Goal: Information Seeking & Learning: Learn about a topic

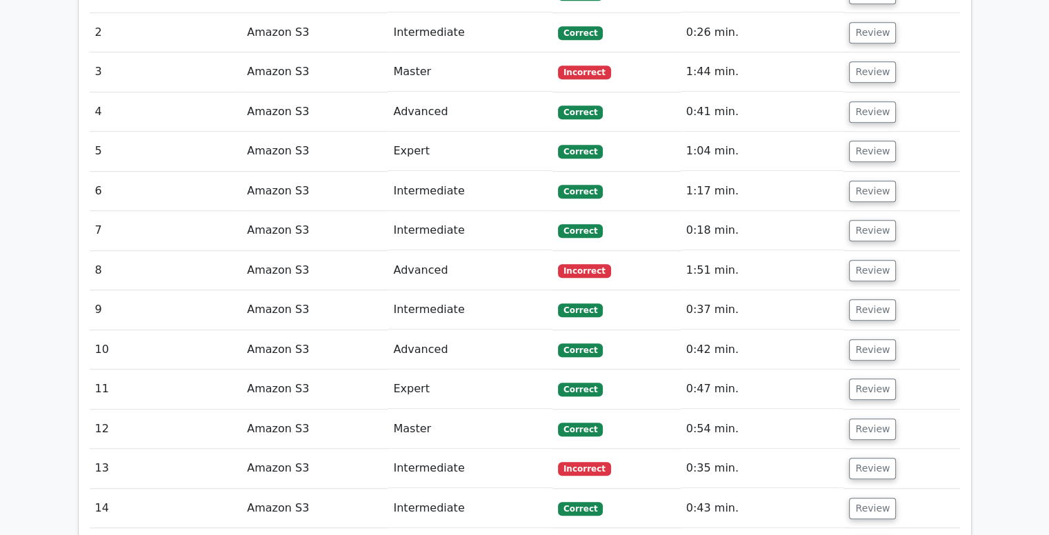
scroll to position [1340, 0]
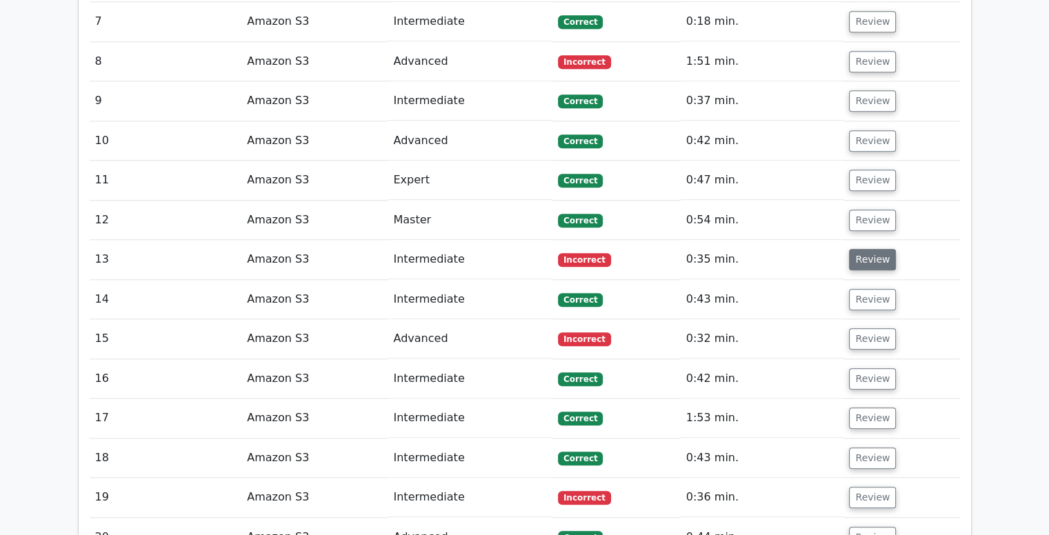
click at [867, 249] on button "Review" at bounding box center [872, 259] width 47 height 21
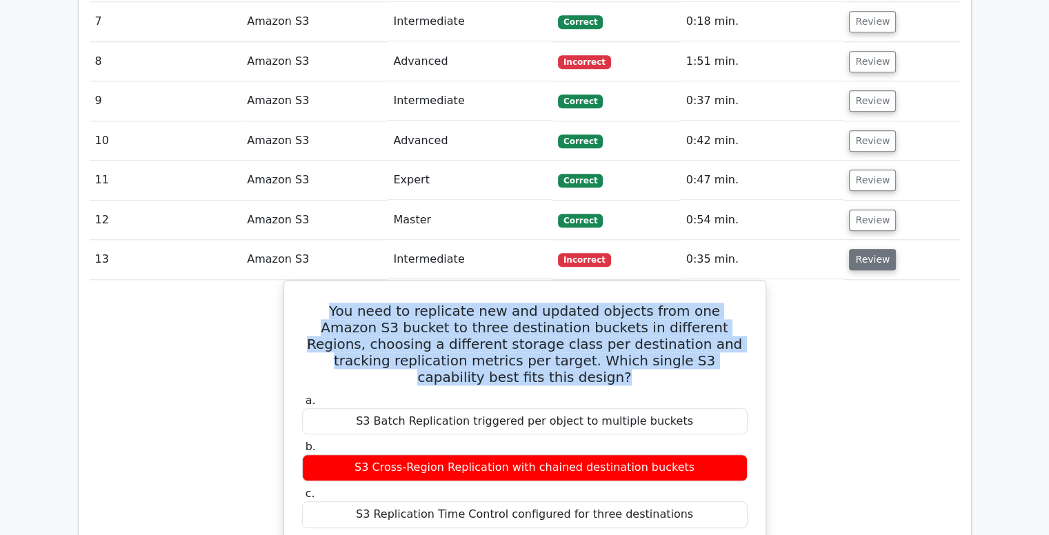
click at [867, 249] on button "Review" at bounding box center [872, 259] width 47 height 21
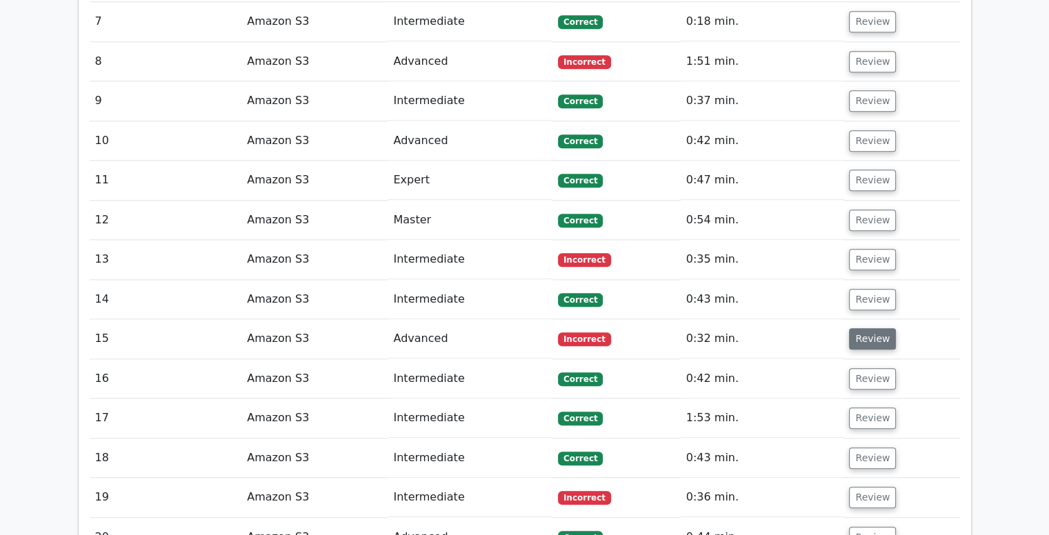
click at [869, 328] on button "Review" at bounding box center [872, 338] width 47 height 21
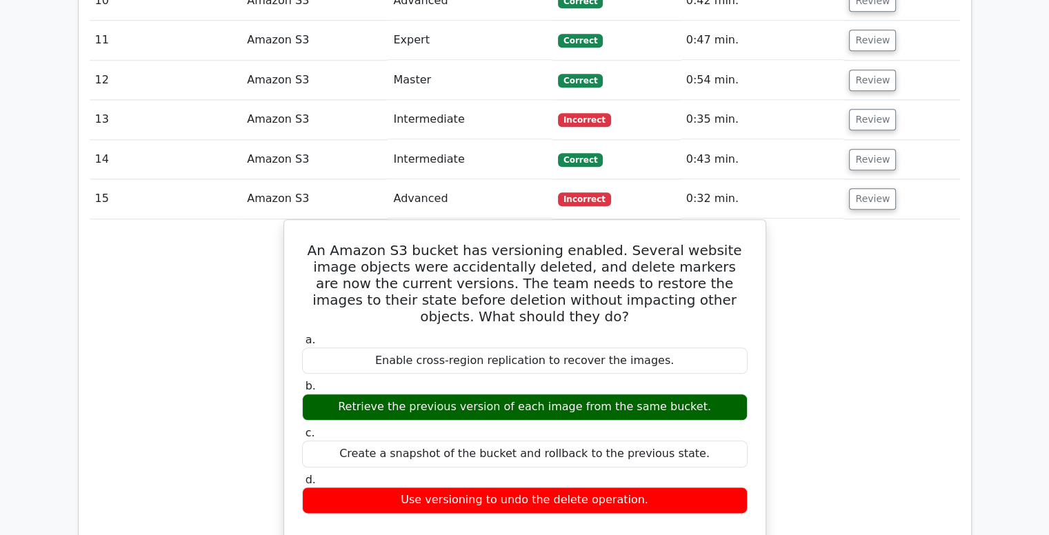
scroll to position [1531, 0]
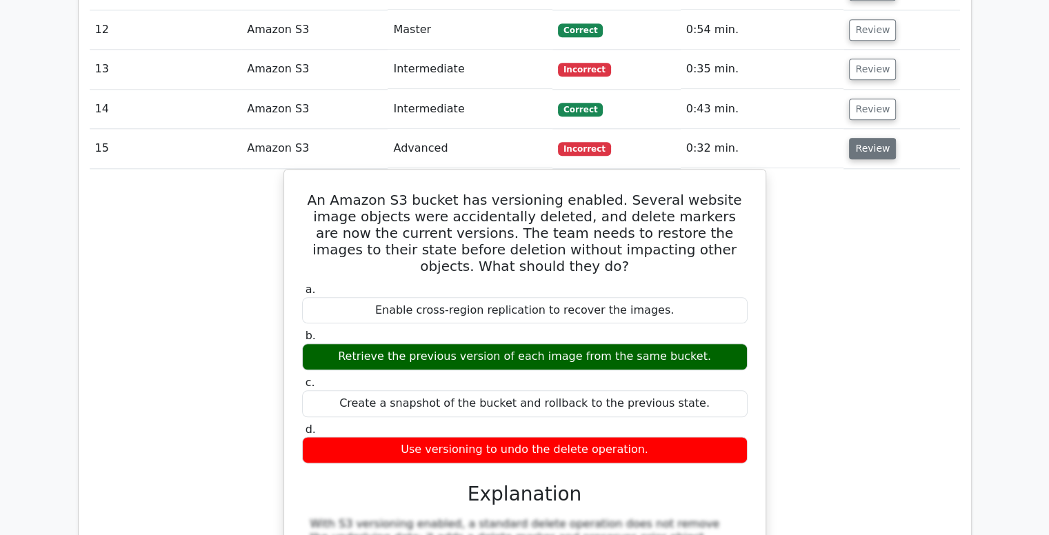
click at [866, 138] on button "Review" at bounding box center [872, 148] width 47 height 21
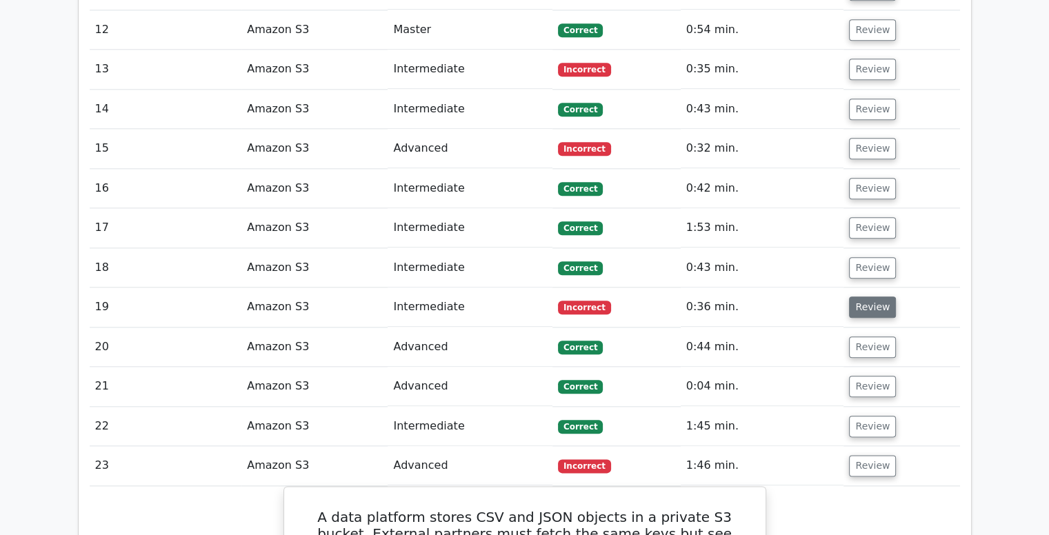
click at [861, 297] on button "Review" at bounding box center [872, 307] width 47 height 21
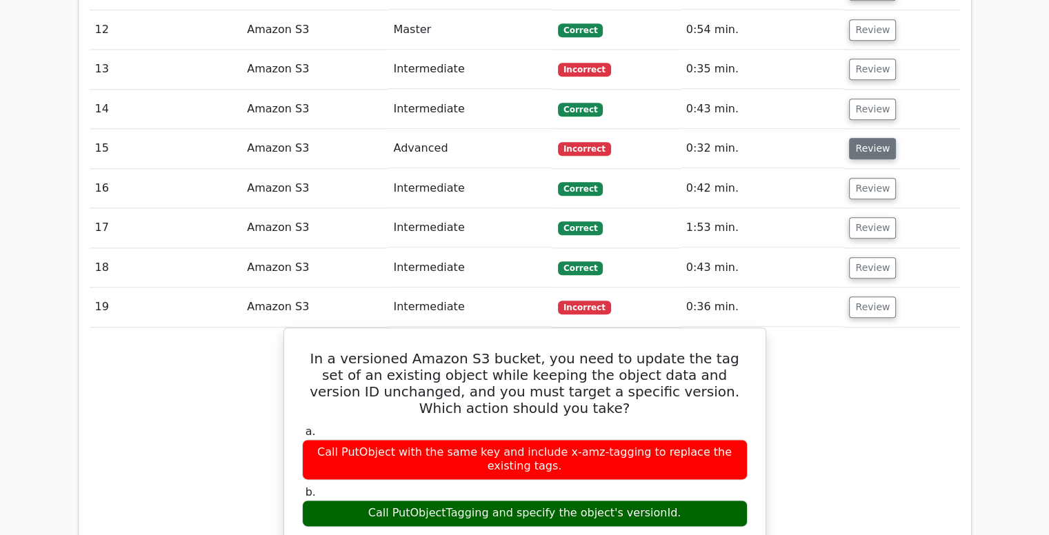
click at [868, 138] on button "Review" at bounding box center [872, 148] width 47 height 21
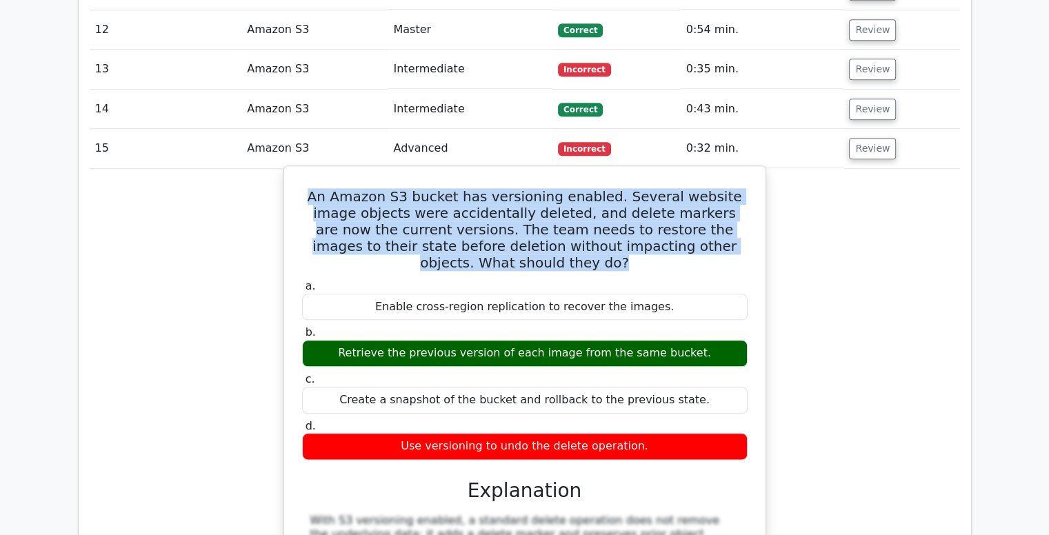
drag, startPoint x: 310, startPoint y: 124, endPoint x: 748, endPoint y: 183, distance: 442.5
click at [748, 183] on div "An Amazon S3 bucket has versioning enabled. Several website image objects were …" at bounding box center [525, 445] width 470 height 546
copy h5 "An Amazon S3 bucket has versioning enabled. Several website image objects were …"
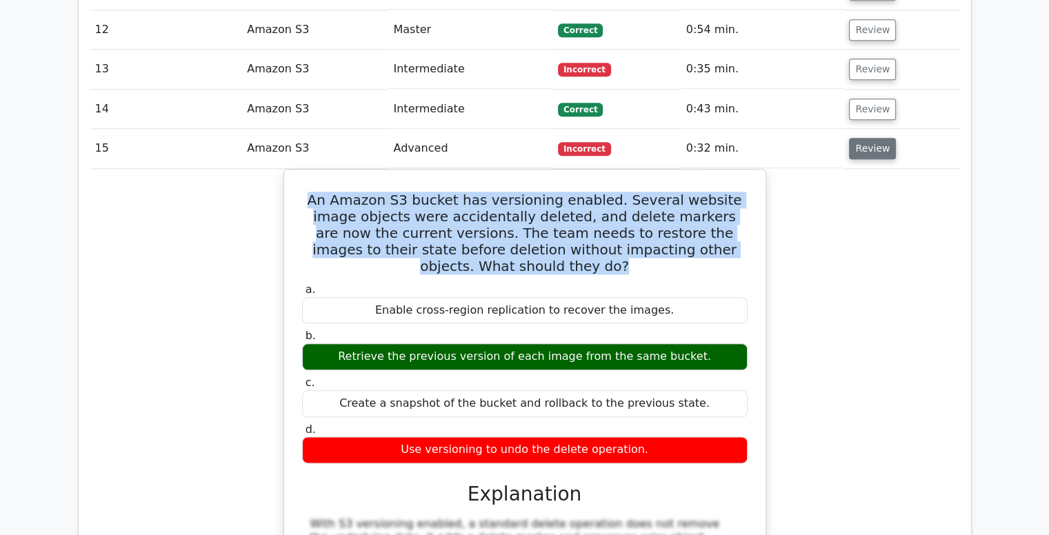
click at [857, 138] on button "Review" at bounding box center [872, 148] width 47 height 21
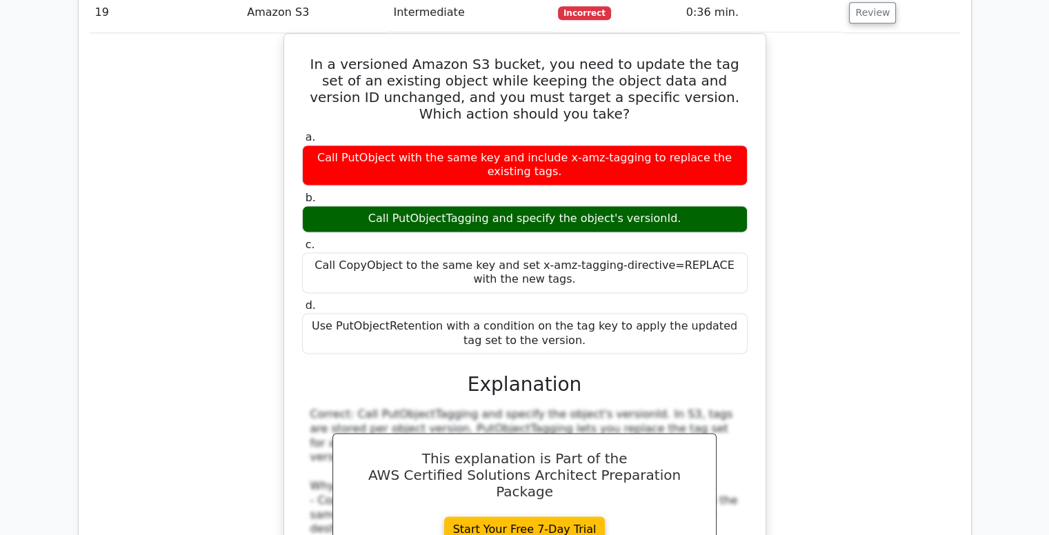
scroll to position [1529, 0]
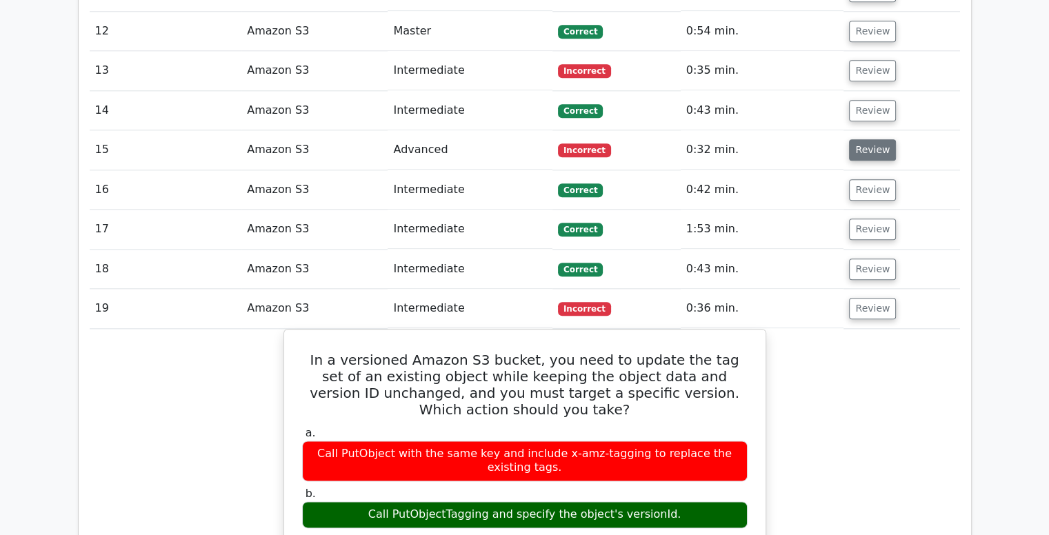
click at [863, 139] on button "Review" at bounding box center [872, 149] width 47 height 21
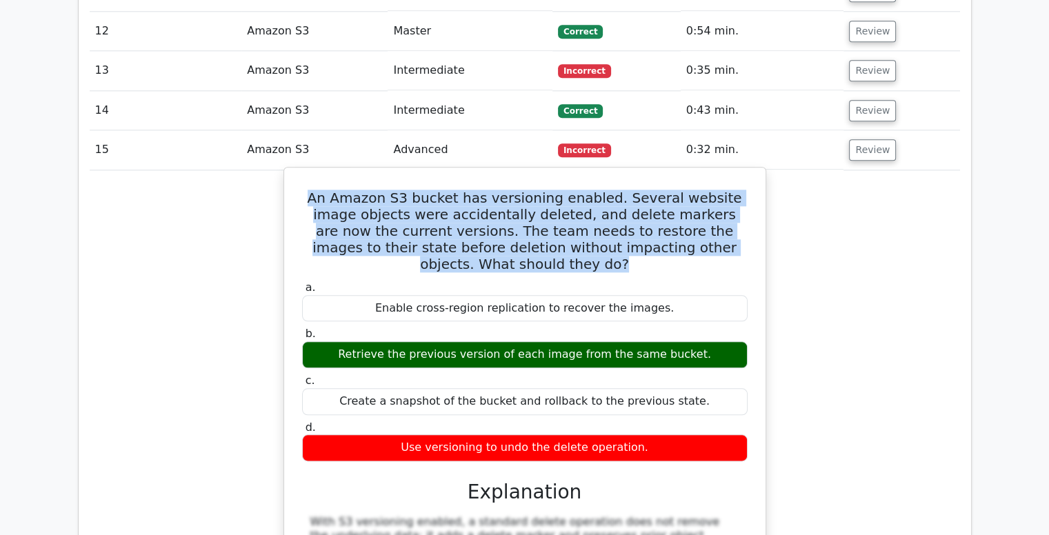
drag, startPoint x: 350, startPoint y: 265, endPoint x: 759, endPoint y: 271, distance: 408.3
click at [759, 271] on div "An Amazon S3 bucket has versioning enabled. Several website image objects were …" at bounding box center [525, 446] width 470 height 546
copy div "Retrieve the previous version of each image from the same bucket."
drag, startPoint x: 411, startPoint y: 359, endPoint x: 653, endPoint y: 367, distance: 242.2
click at [653, 434] on div "Use versioning to undo the delete operation." at bounding box center [524, 447] width 445 height 27
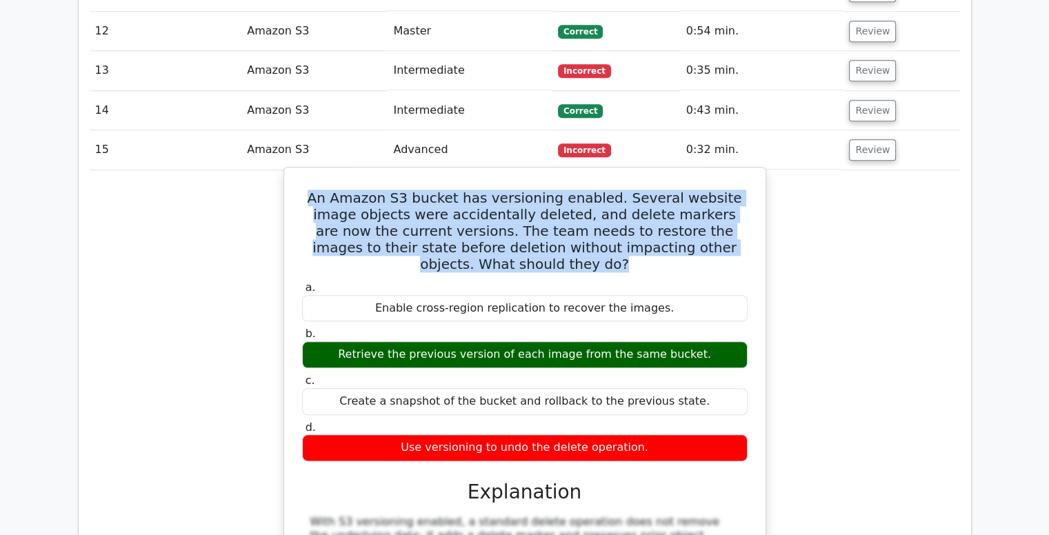
copy div "Use versioning to undo the delete operation."
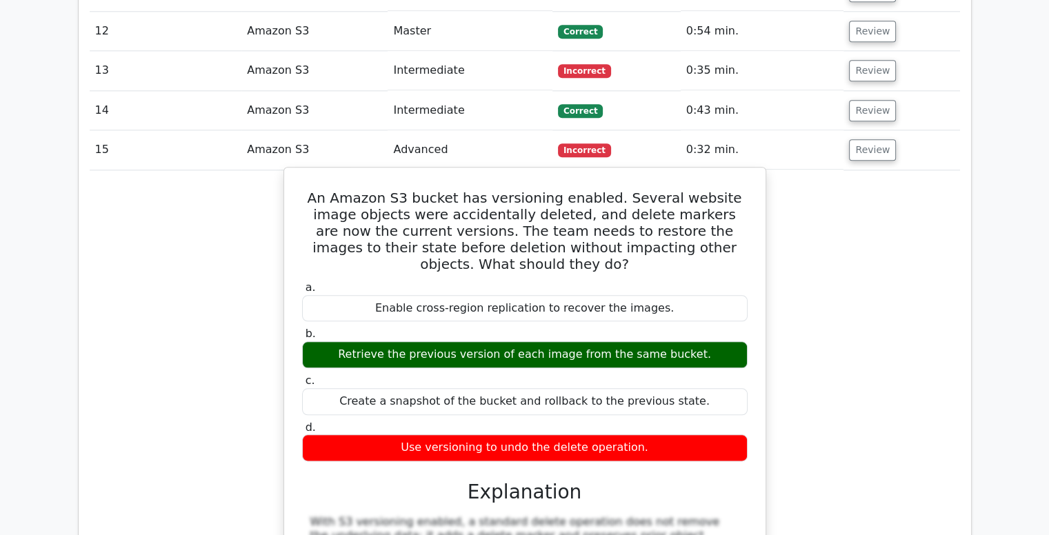
click at [381, 341] on div "Retrieve the previous version of each image from the same bucket." at bounding box center [524, 354] width 445 height 27
copy div "Retrieve the previous version of each image from the same bucket."
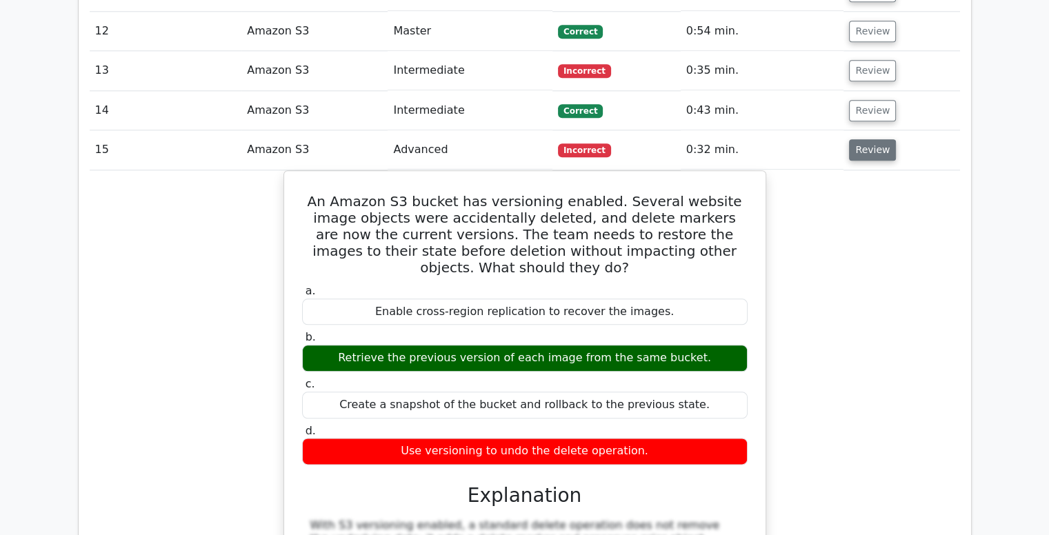
click at [861, 139] on button "Review" at bounding box center [872, 149] width 47 height 21
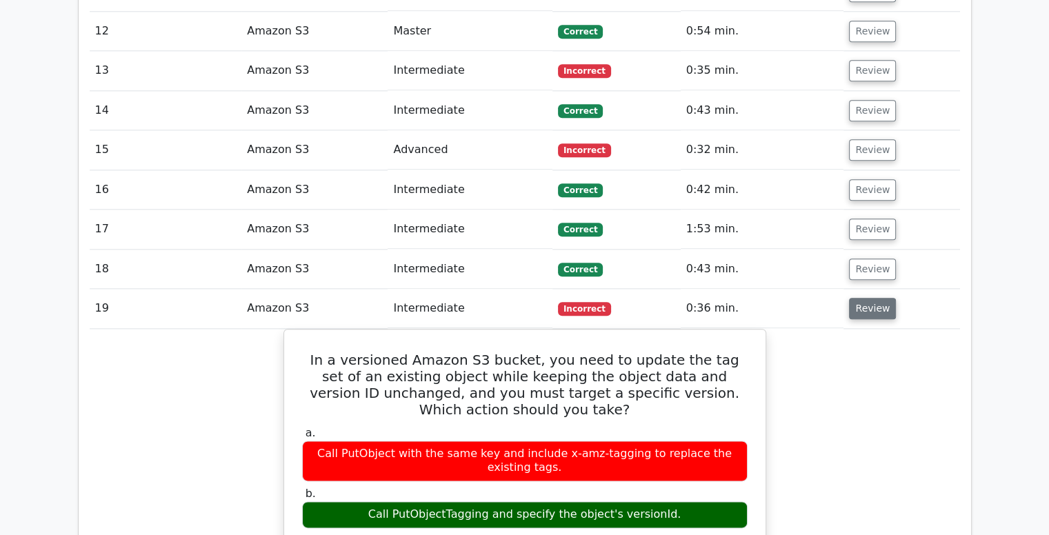
click at [853, 298] on button "Review" at bounding box center [872, 308] width 47 height 21
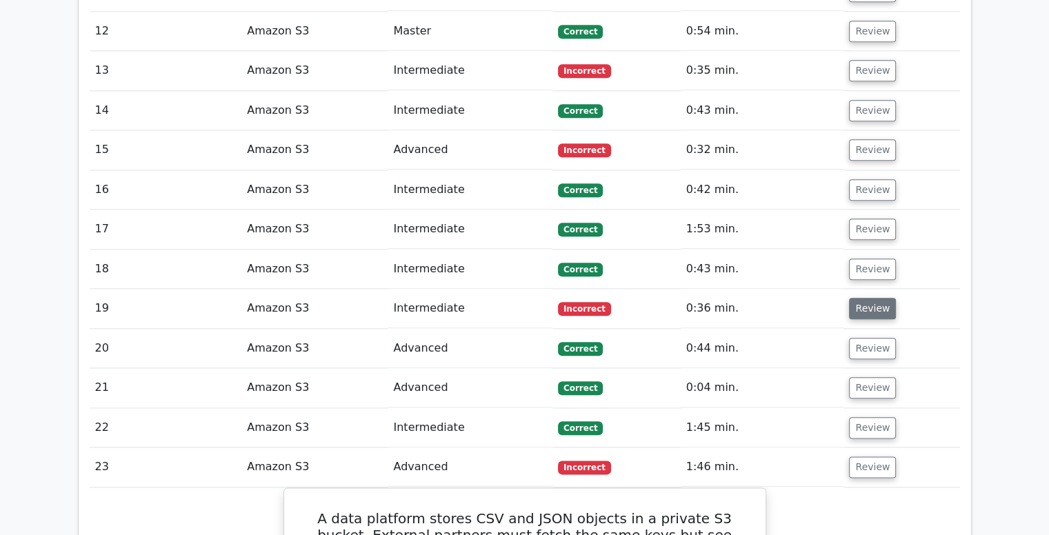
click at [853, 298] on button "Review" at bounding box center [872, 308] width 47 height 21
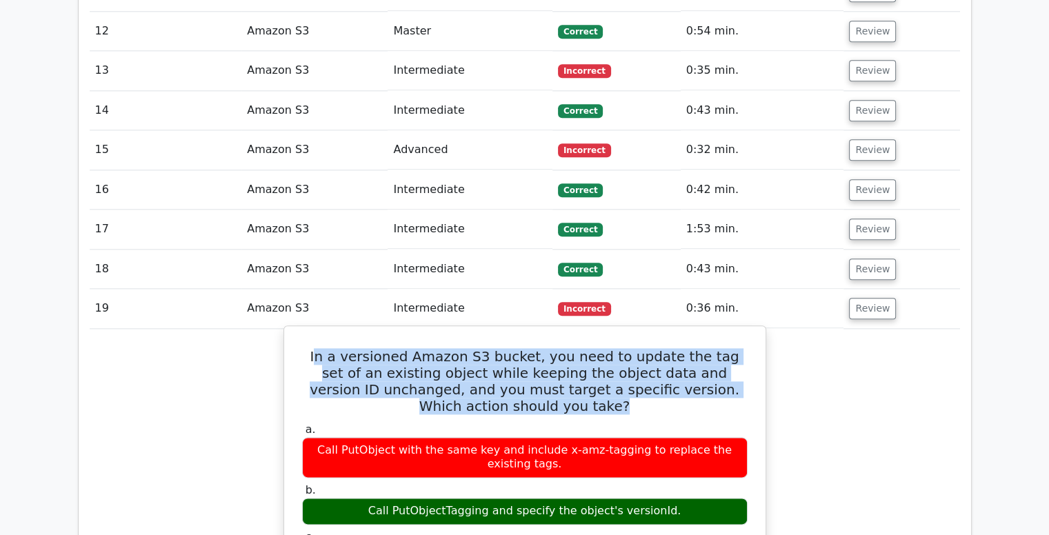
drag, startPoint x: 306, startPoint y: 282, endPoint x: 652, endPoint y: 336, distance: 349.6
click at [652, 348] on h5 "In a versioned Amazon S3 bucket, you need to update the tag set of an existing …" at bounding box center [525, 381] width 448 height 66
copy h5 "n a versioned Amazon S3 bucket, you need to update the tag set of an existing o…"
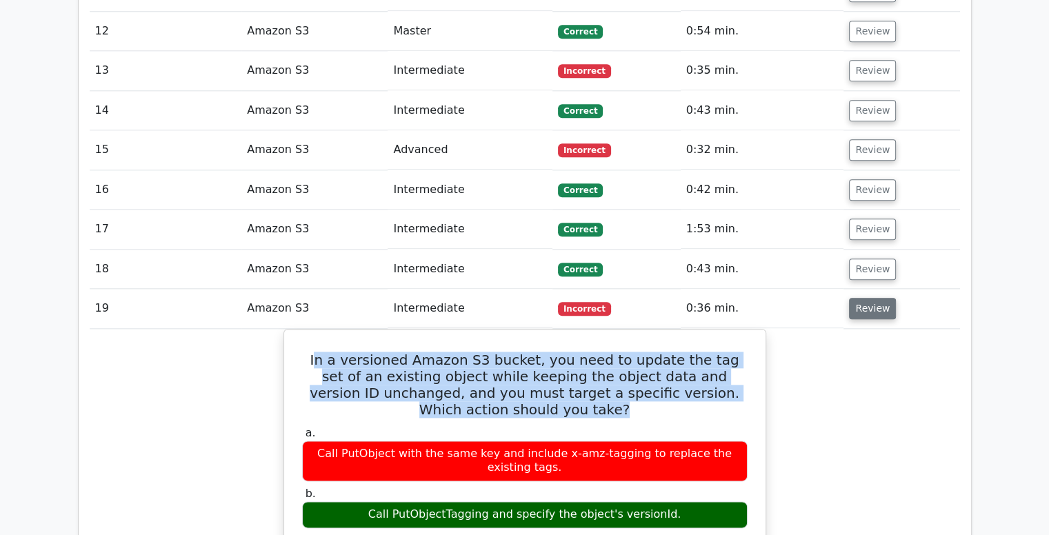
click at [867, 298] on button "Review" at bounding box center [872, 308] width 47 height 21
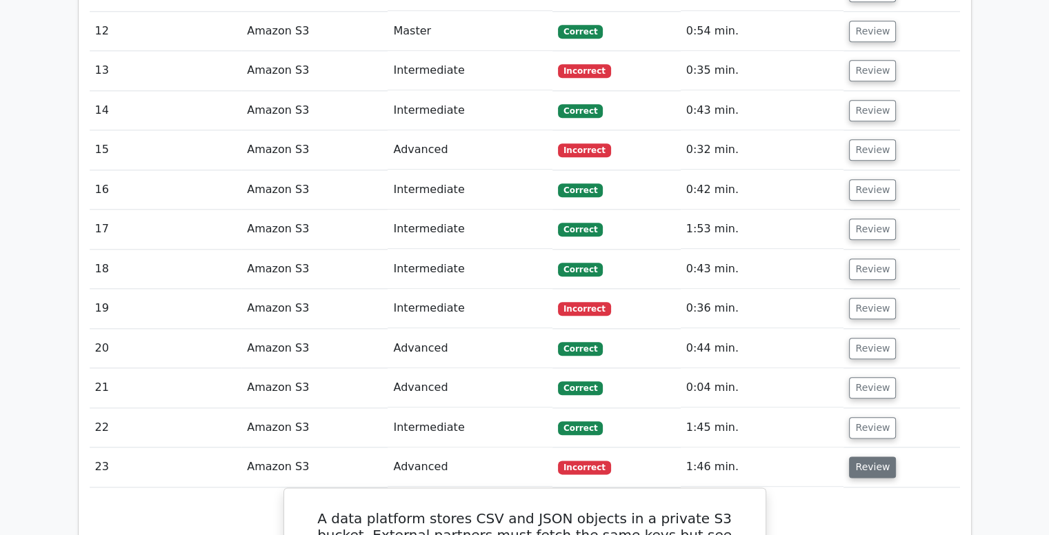
click at [867, 456] on button "Review" at bounding box center [872, 466] width 47 height 21
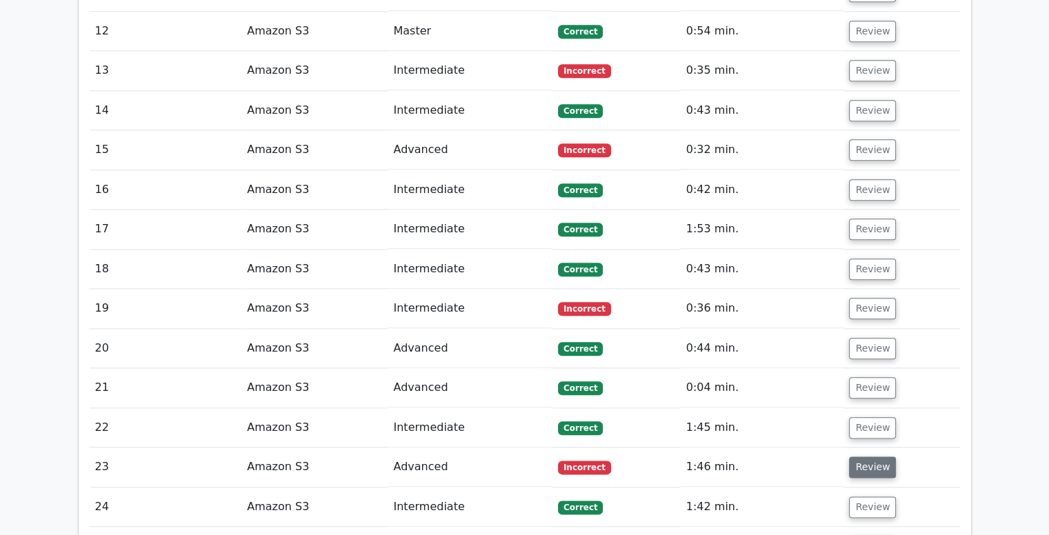
click at [867, 456] on button "Review" at bounding box center [872, 466] width 47 height 21
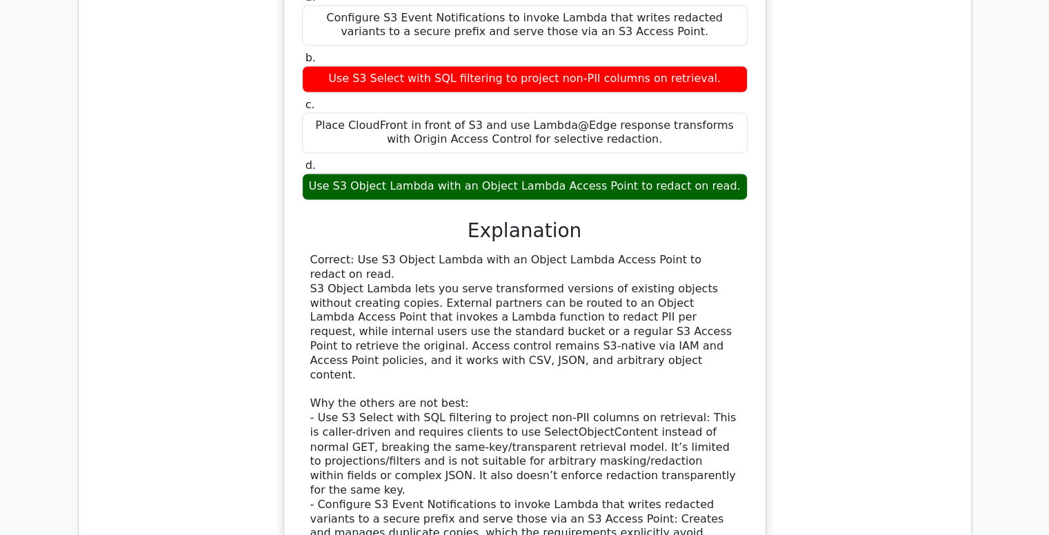
scroll to position [1705, 0]
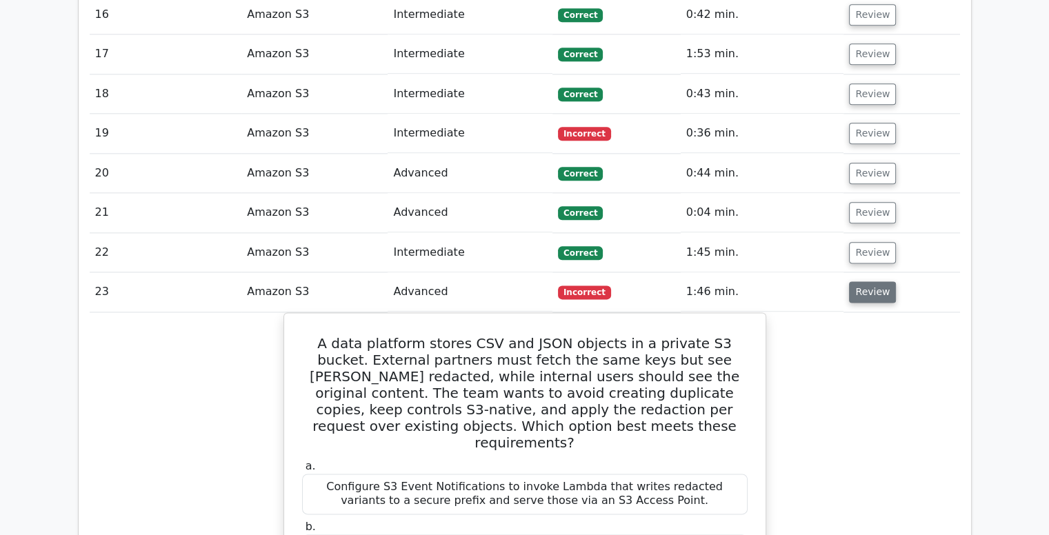
click at [869, 281] on button "Review" at bounding box center [872, 291] width 47 height 21
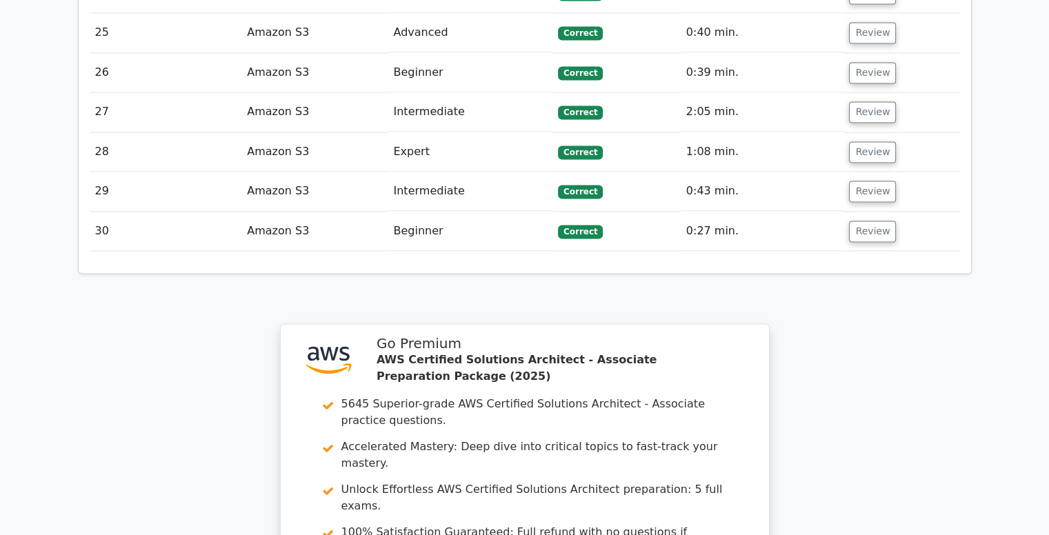
scroll to position [2349, 0]
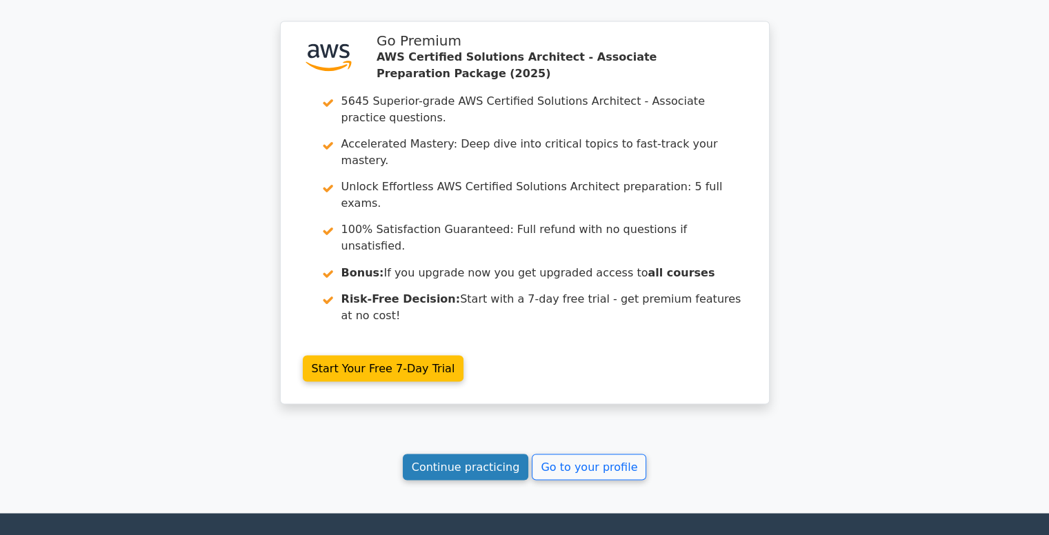
click at [485, 454] on link "Continue practicing" at bounding box center [466, 467] width 126 height 26
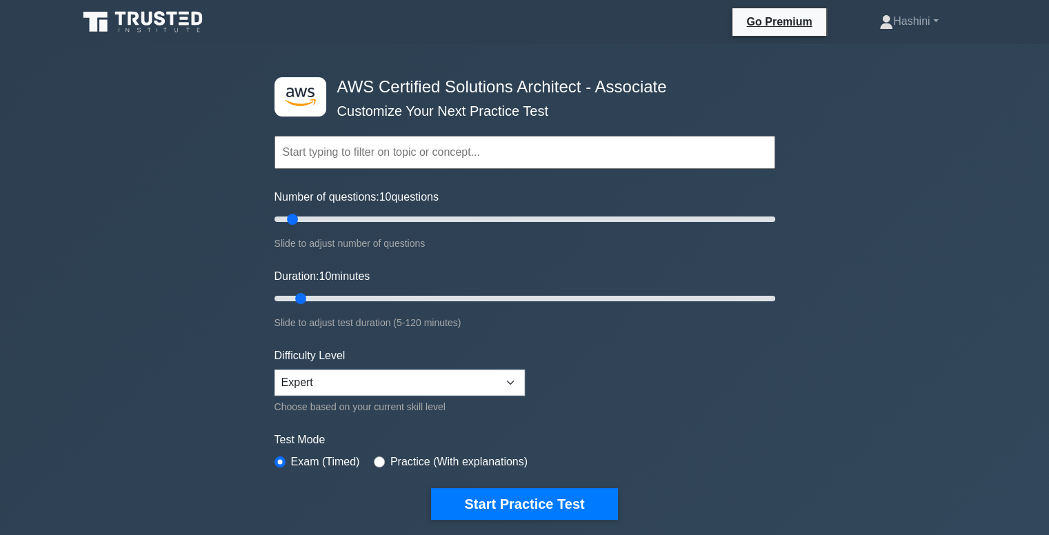
click at [359, 161] on input "text" at bounding box center [524, 152] width 501 height 33
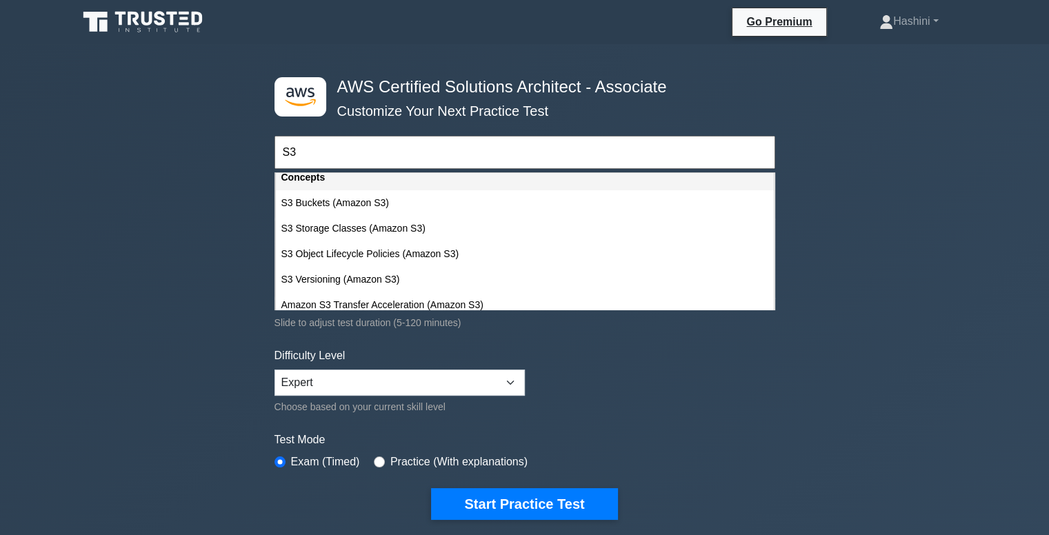
scroll to position [60, 0]
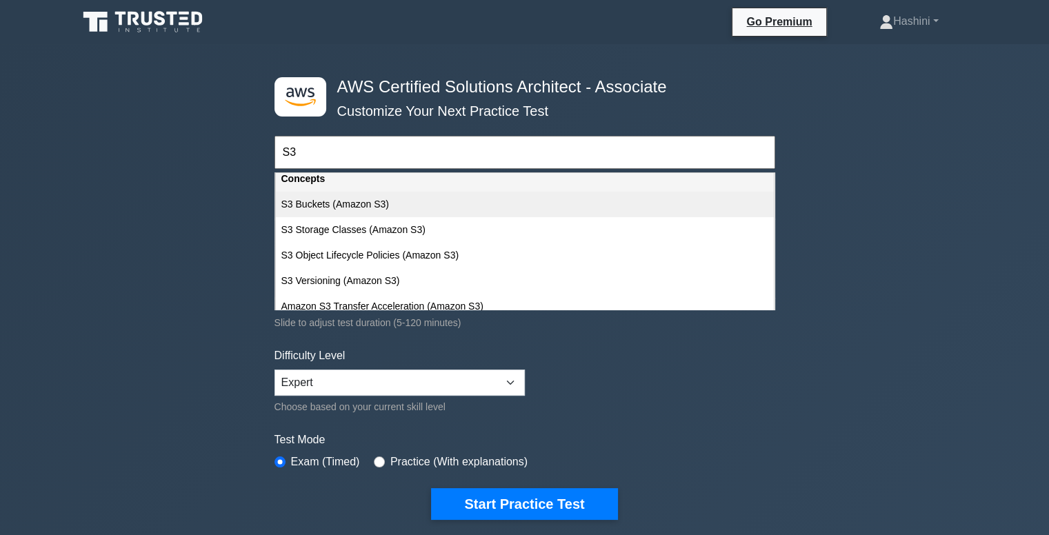
click at [693, 199] on div "S3 Buckets (Amazon S3)" at bounding box center [525, 205] width 498 height 26
type input "S3 Buckets (Amazon S3)"
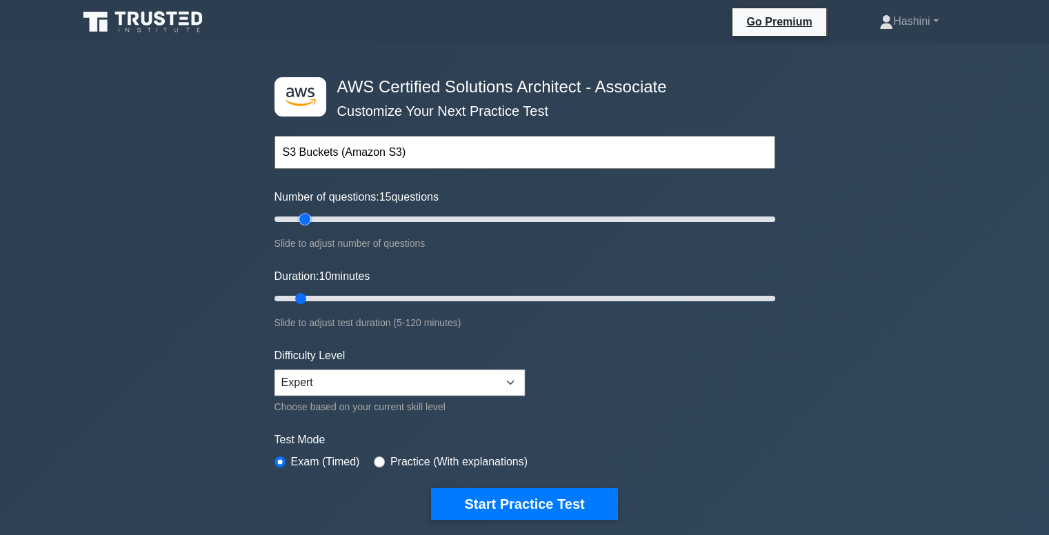
drag, startPoint x: 291, startPoint y: 219, endPoint x: 301, endPoint y: 216, distance: 10.9
type input "15"
click at [301, 216] on input "Number of questions: 15 questions" at bounding box center [524, 219] width 501 height 17
drag, startPoint x: 303, startPoint y: 295, endPoint x: 323, endPoint y: 296, distance: 20.0
type input "15"
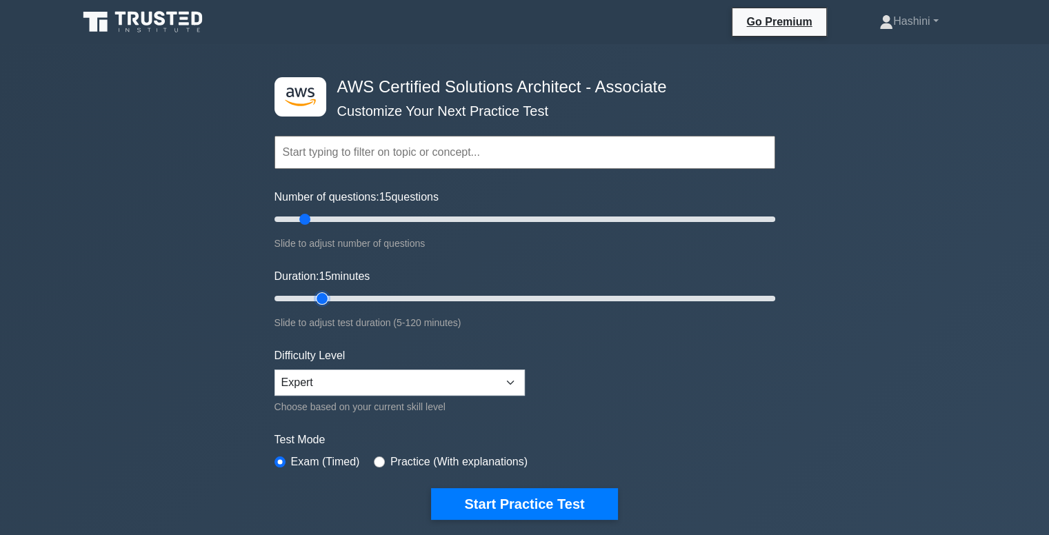
click at [323, 296] on input "Duration: 15 minutes" at bounding box center [524, 298] width 501 height 17
click at [341, 152] on input "text" at bounding box center [524, 152] width 501 height 33
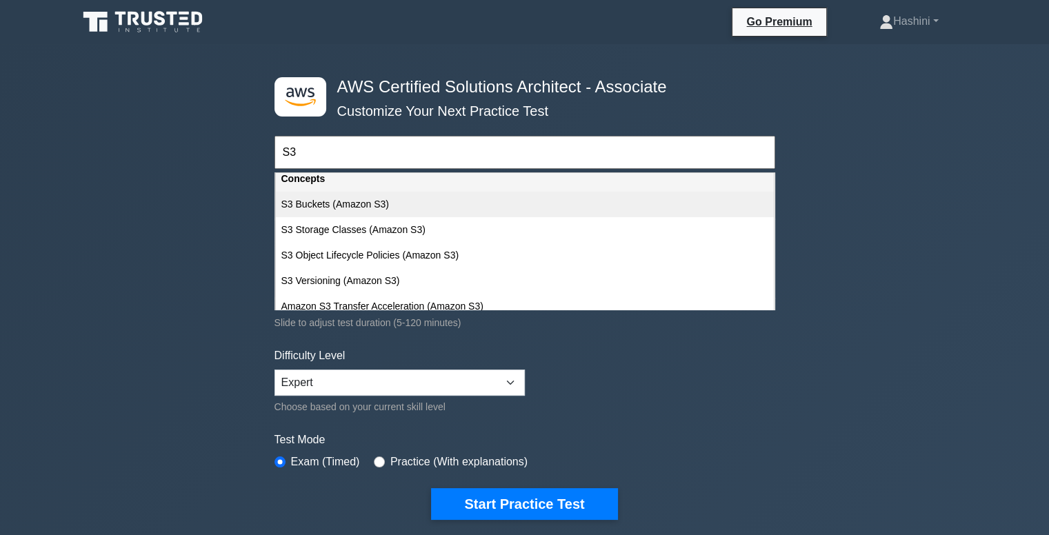
click at [375, 208] on div "S3 Buckets (Amazon S3)" at bounding box center [525, 205] width 498 height 26
type input "S3 Buckets (Amazon S3)"
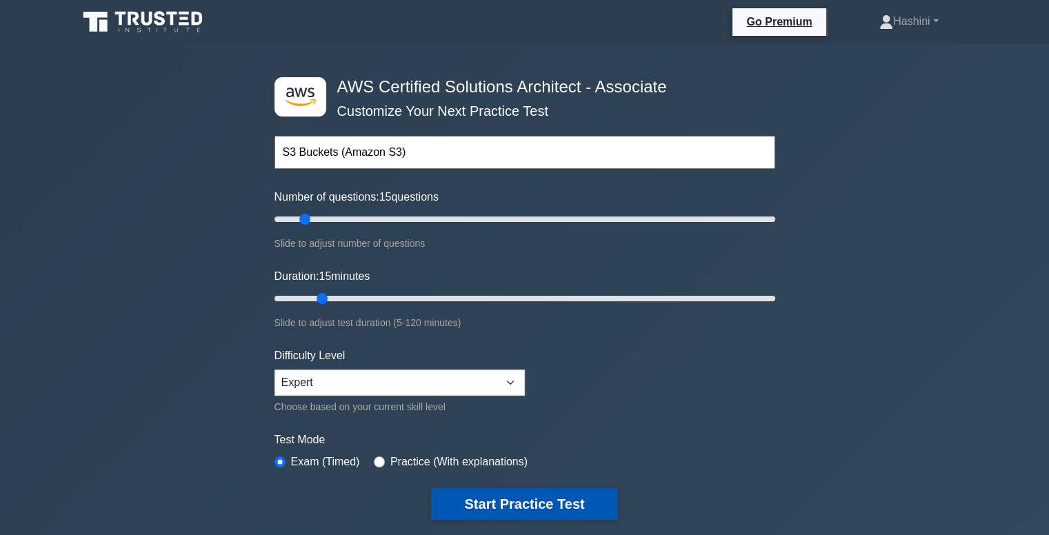
click at [489, 501] on button "Start Practice Test" at bounding box center [524, 504] width 186 height 32
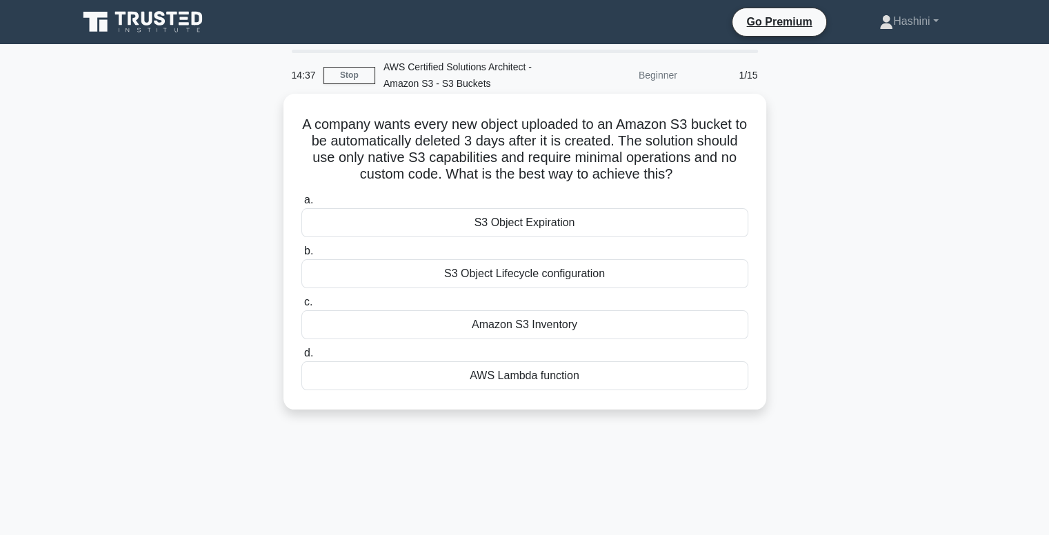
click at [508, 268] on div "S3 Object Lifecycle configuration" at bounding box center [524, 273] width 447 height 29
click at [301, 256] on input "b. S3 Object Lifecycle configuration" at bounding box center [301, 251] width 0 height 9
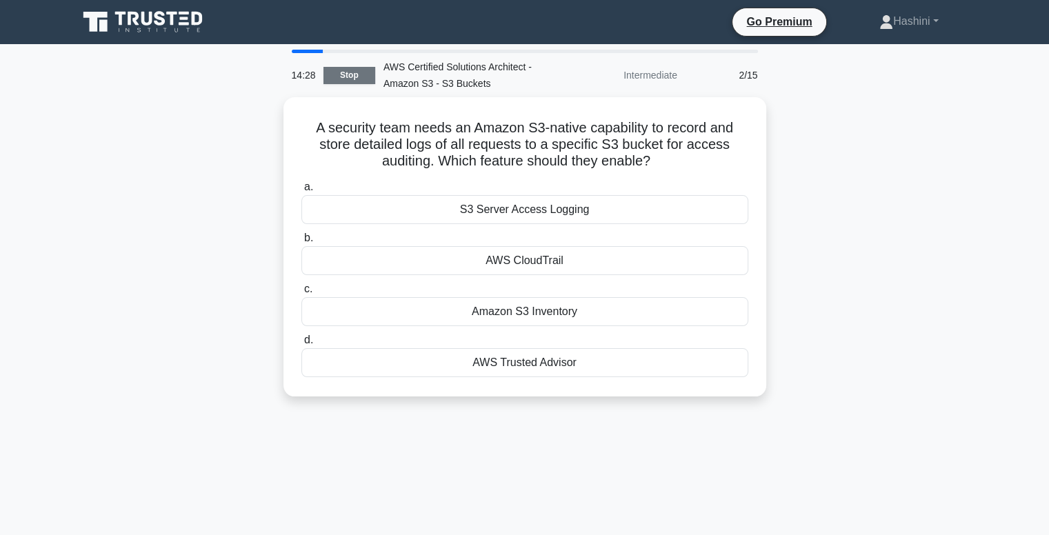
click at [342, 73] on link "Stop" at bounding box center [349, 75] width 52 height 17
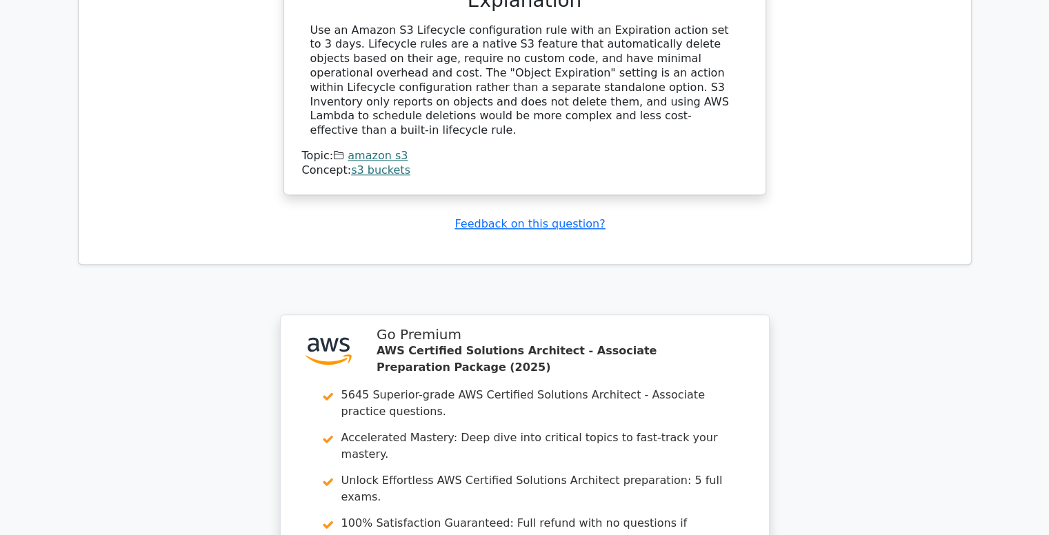
scroll to position [1751, 0]
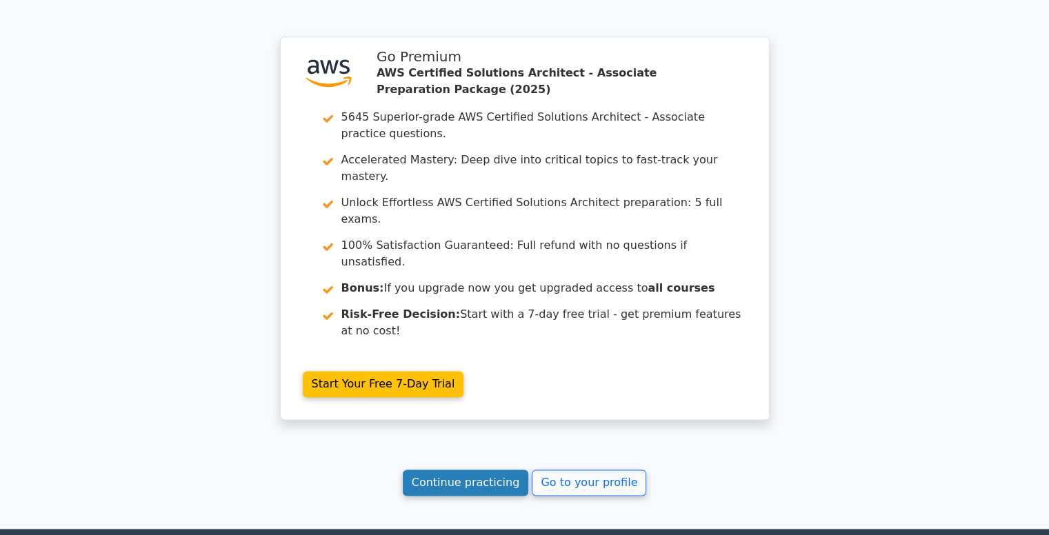
click at [496, 470] on link "Continue practicing" at bounding box center [466, 483] width 126 height 26
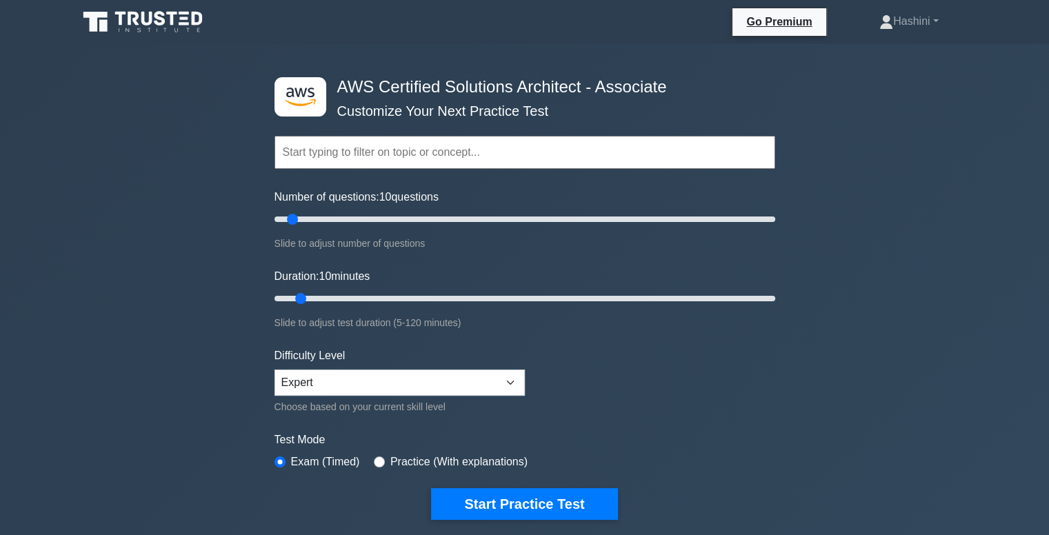
click at [334, 141] on input "text" at bounding box center [524, 152] width 501 height 33
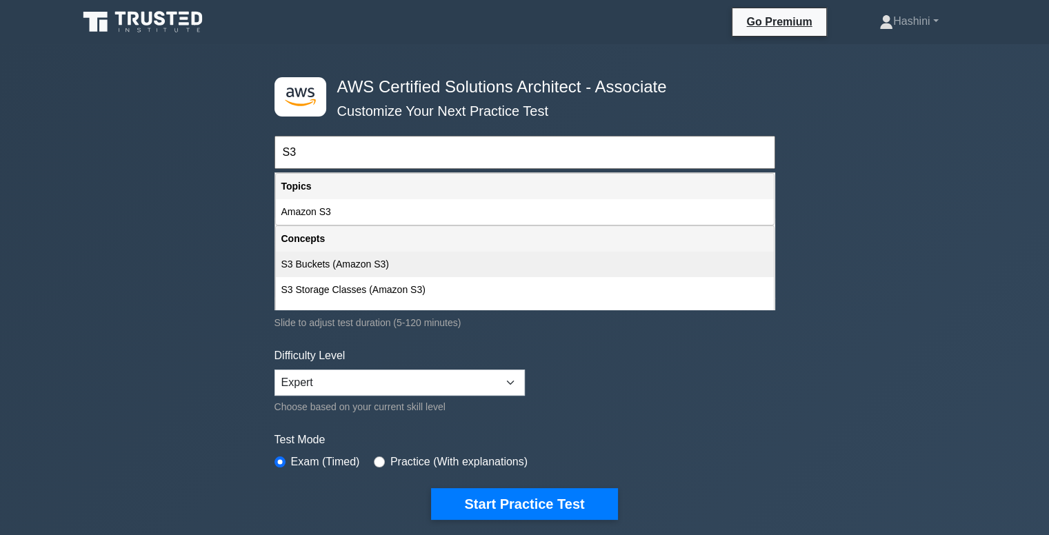
click at [347, 268] on div "S3 Buckets (Amazon S3)" at bounding box center [525, 265] width 498 height 26
type input "S3 Buckets (Amazon S3)"
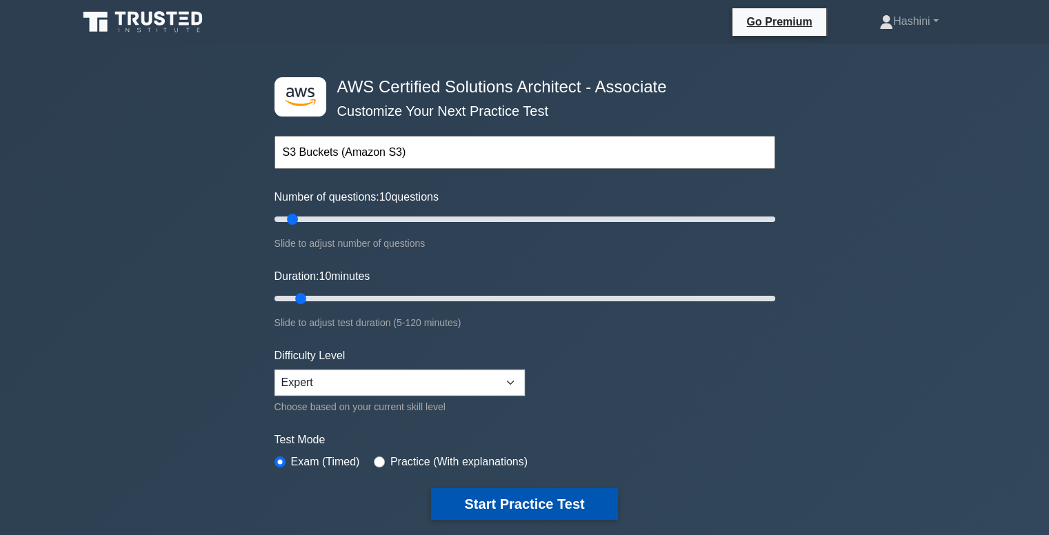
click at [488, 503] on button "Start Practice Test" at bounding box center [524, 504] width 186 height 32
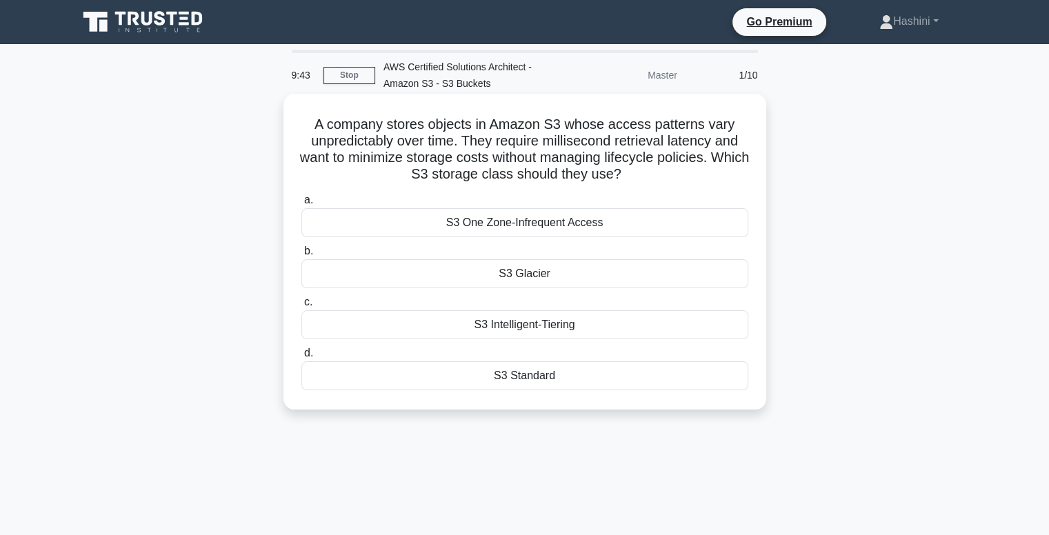
click at [539, 328] on div "S3 Intelligent-Tiering" at bounding box center [524, 324] width 447 height 29
click at [301, 307] on input "c. S3 Intelligent-Tiering" at bounding box center [301, 302] width 0 height 9
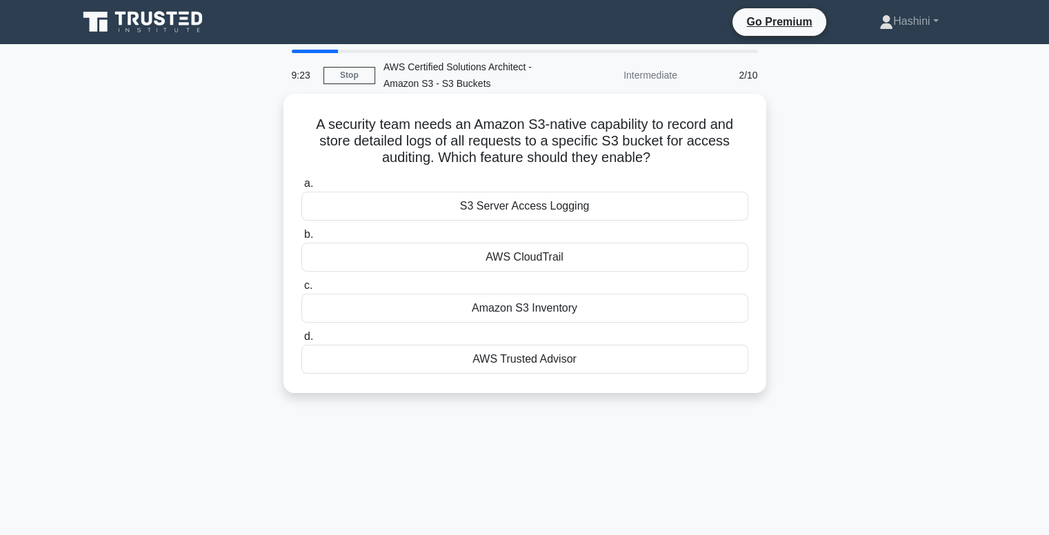
click at [590, 266] on div "AWS CloudTrail" at bounding box center [524, 257] width 447 height 29
click at [301, 239] on input "b. AWS CloudTrail" at bounding box center [301, 234] width 0 height 9
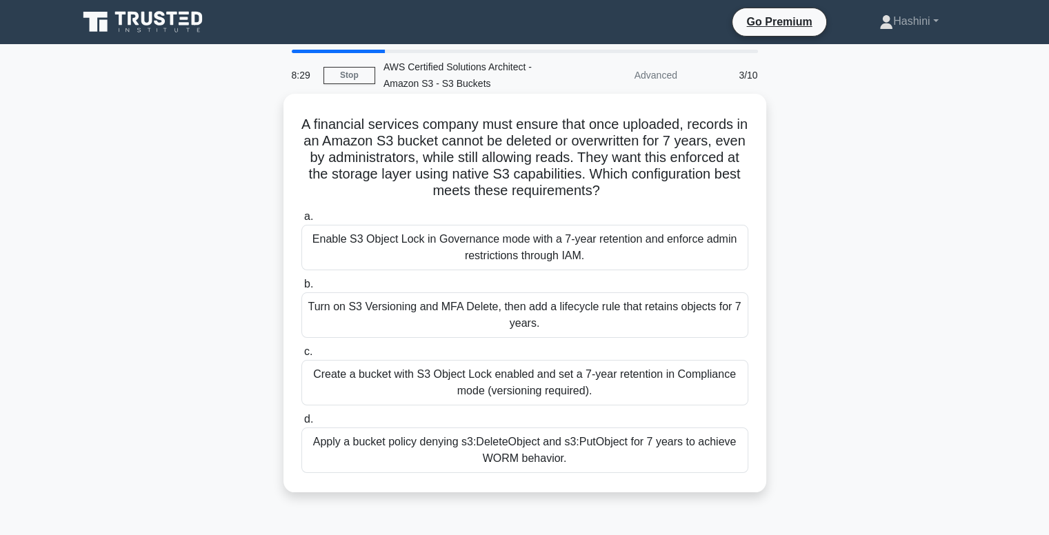
click at [590, 456] on div "Apply a bucket policy denying s3:DeleteObject and s3:PutObject for 7 years to a…" at bounding box center [524, 451] width 447 height 46
click at [301, 424] on input "d. Apply a bucket policy denying s3:DeleteObject and s3:PutObject for 7 years t…" at bounding box center [301, 419] width 0 height 9
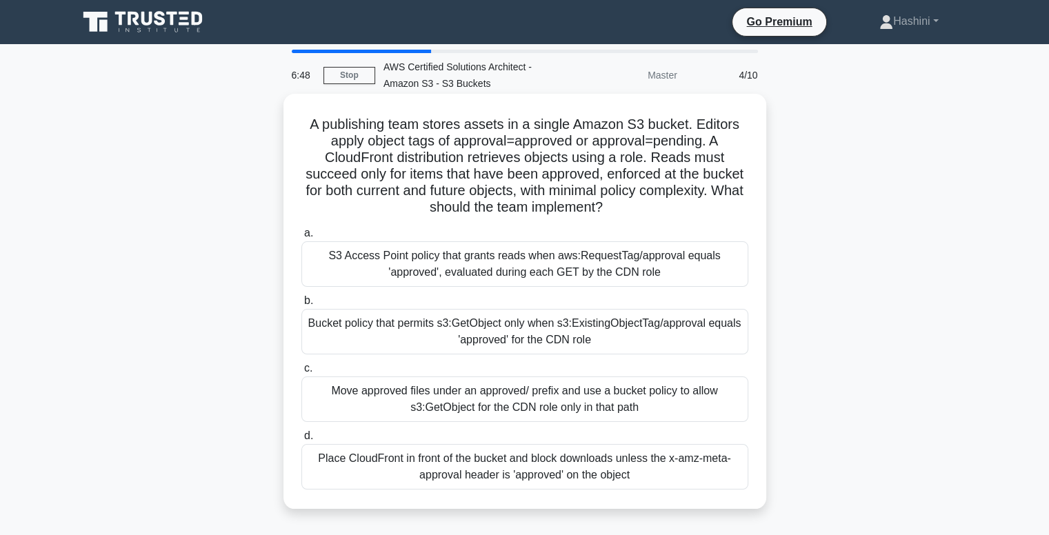
click at [616, 339] on div "Bucket policy that permits s3:GetObject only when s3:ExistingObjectTag/approval…" at bounding box center [524, 332] width 447 height 46
click at [301, 305] on input "b. Bucket policy that permits s3:GetObject only when s3:ExistingObjectTag/appro…" at bounding box center [301, 301] width 0 height 9
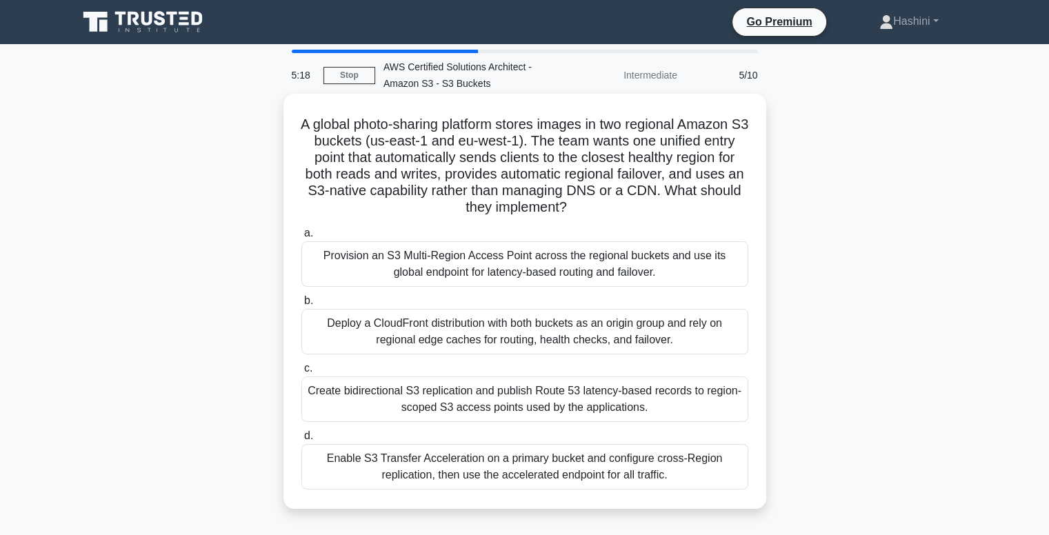
click at [550, 263] on div "Provision an S3 Multi-Region Access Point across the regional buckets and use i…" at bounding box center [524, 264] width 447 height 46
click at [301, 238] on input "a. Provision an S3 Multi-Region Access Point across the regional buckets and us…" at bounding box center [301, 233] width 0 height 9
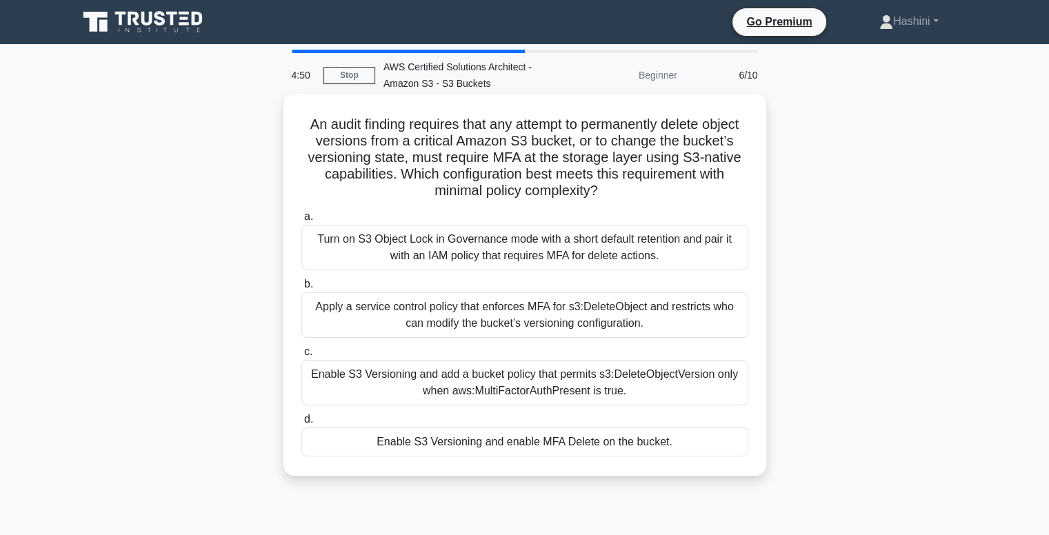
click at [572, 443] on div "Enable S3 Versioning and enable MFA Delete on the bucket." at bounding box center [524, 442] width 447 height 29
click at [301, 424] on input "d. Enable S3 Versioning and enable MFA Delete on the bucket." at bounding box center [301, 419] width 0 height 9
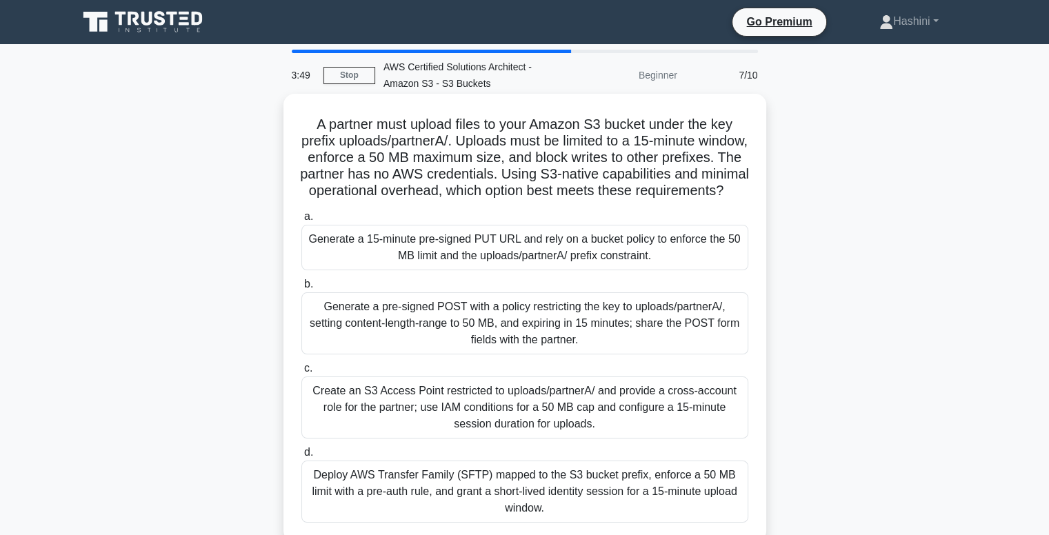
click at [536, 263] on div "Generate a 15-minute pre-signed PUT URL and rely on a bucket policy to enforce …" at bounding box center [524, 248] width 447 height 46
click at [301, 221] on input "a. Generate a 15-minute pre-signed PUT URL and rely on a bucket policy to enfor…" at bounding box center [301, 216] width 0 height 9
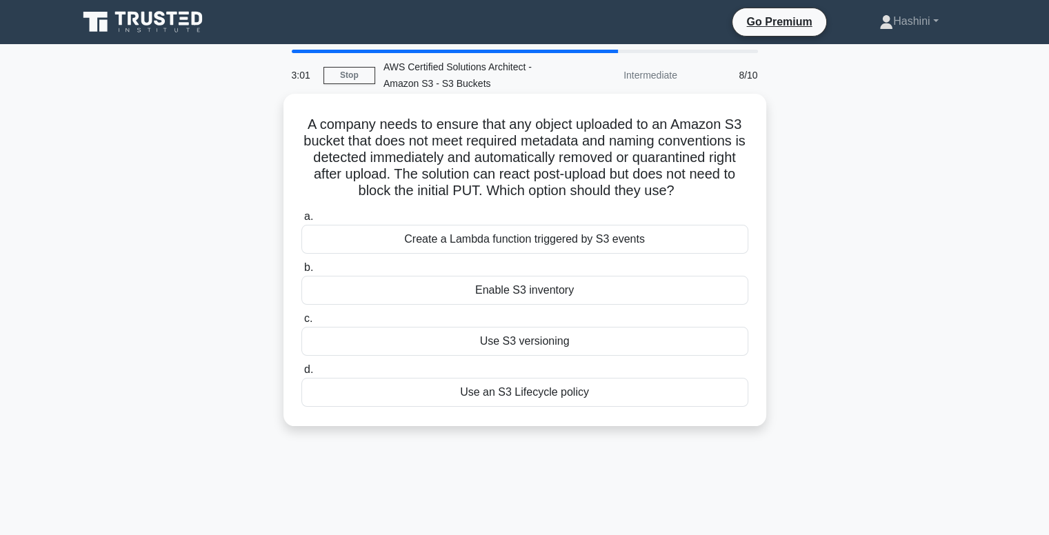
click at [576, 236] on div "Create a Lambda function triggered by S3 events" at bounding box center [524, 239] width 447 height 29
click at [301, 221] on input "a. Create a Lambda function triggered by S3 events" at bounding box center [301, 216] width 0 height 9
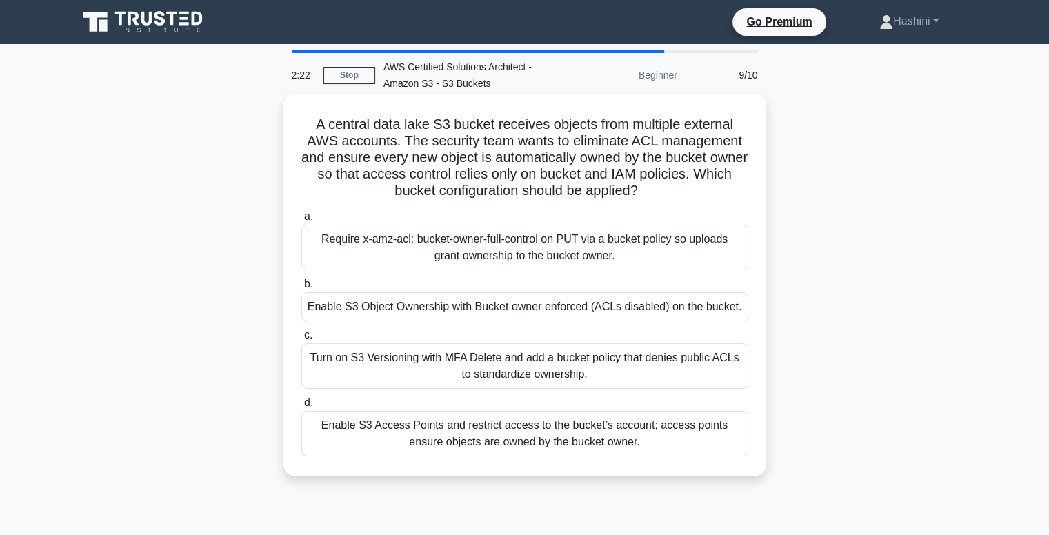
click at [581, 310] on div "Enable S3 Object Ownership with Bucket owner enforced (ACLs disabled) on the bu…" at bounding box center [524, 306] width 447 height 29
click at [301, 289] on input "b. Enable S3 Object Ownership with Bucket owner enforced (ACLs disabled) on the…" at bounding box center [301, 284] width 0 height 9
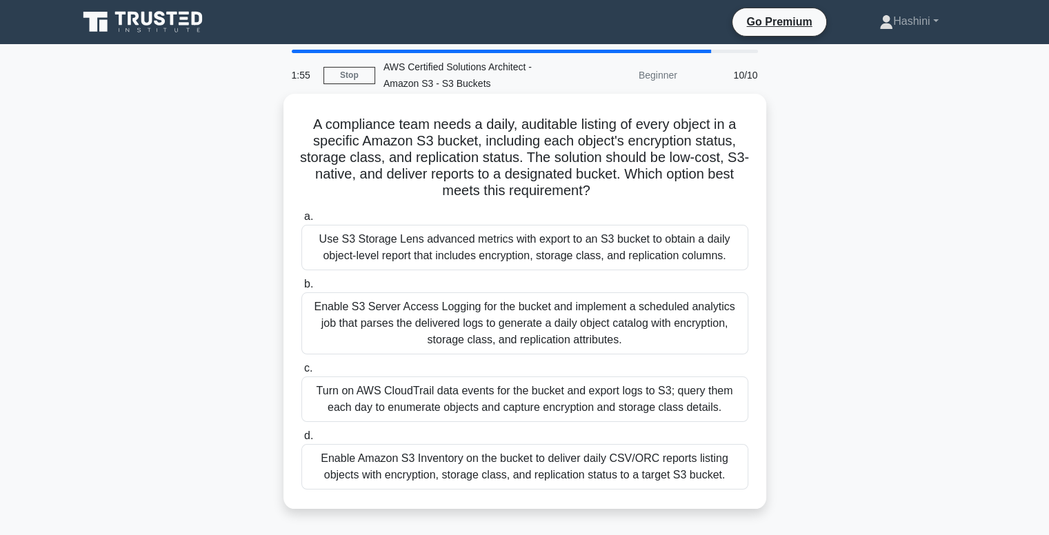
click at [589, 468] on div "Enable Amazon S3 Inventory on the bucket to deliver daily CSV/ORC reports listi…" at bounding box center [524, 467] width 447 height 46
click at [301, 441] on input "d. Enable Amazon S3 Inventory on the bucket to deliver daily CSV/ORC reports li…" at bounding box center [301, 436] width 0 height 9
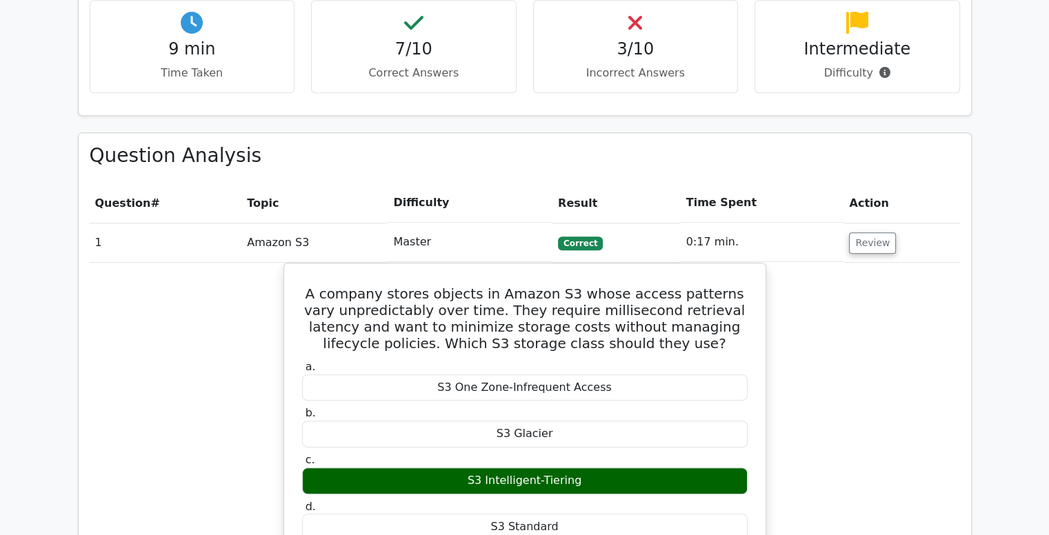
scroll to position [919, 0]
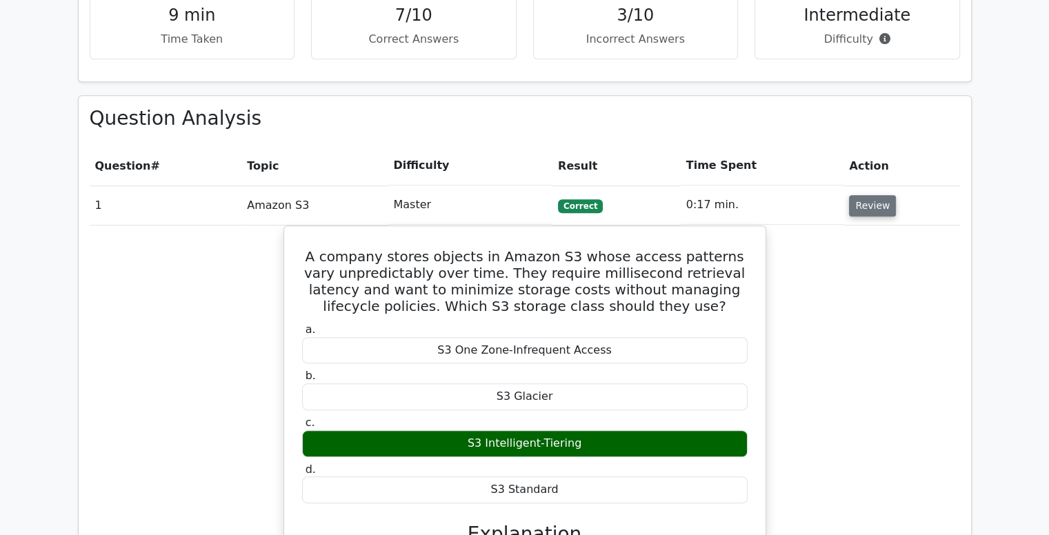
click at [869, 195] on button "Review" at bounding box center [872, 205] width 47 height 21
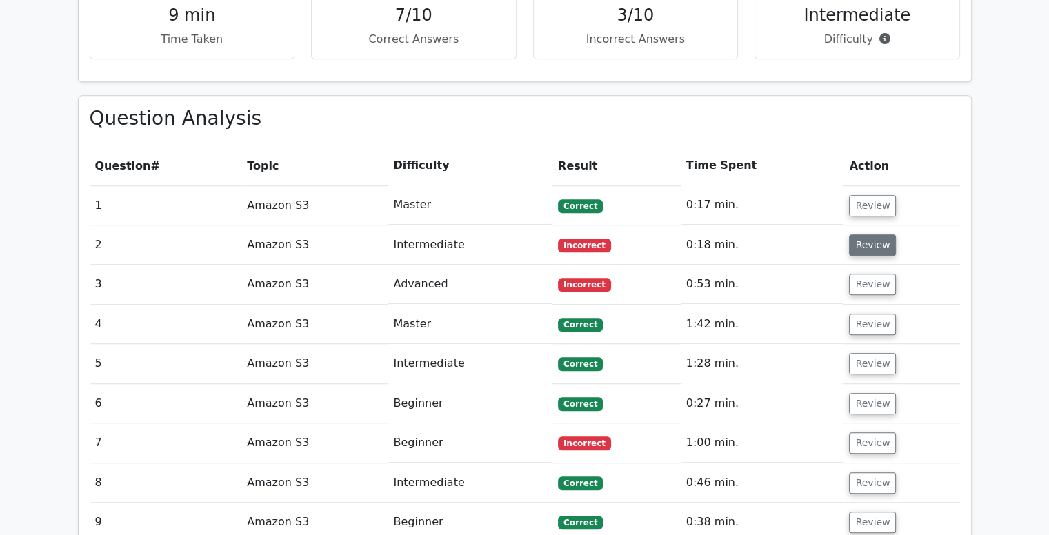
click at [868, 234] on button "Review" at bounding box center [872, 244] width 47 height 21
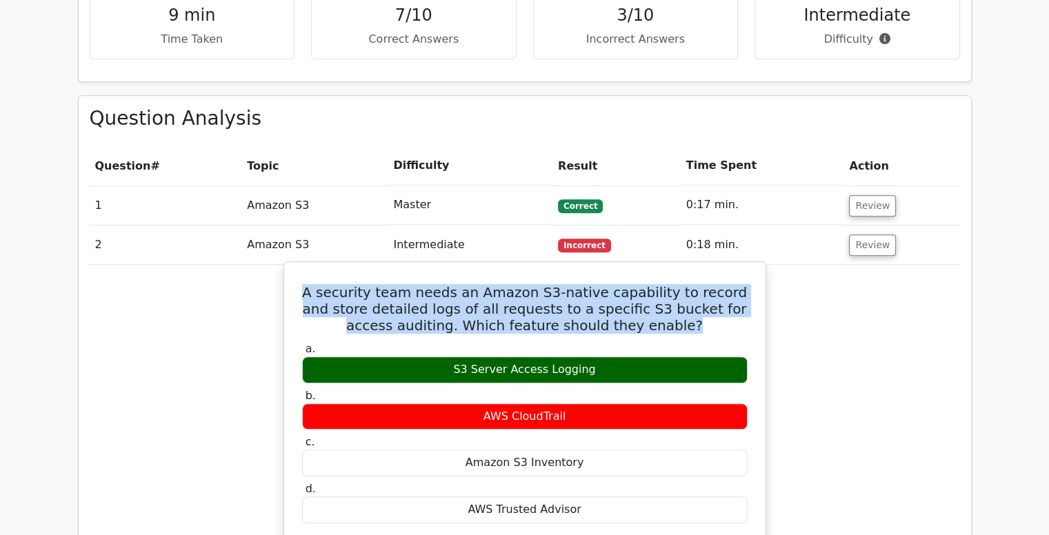
drag, startPoint x: 312, startPoint y: 221, endPoint x: 691, endPoint y: 258, distance: 381.0
click at [691, 284] on h5 "A security team needs an Amazon S3-native capability to record and store detail…" at bounding box center [525, 309] width 448 height 50
copy h5 "A security team needs an Amazon S3-native capability to record and store detail…"
